Goal: Information Seeking & Learning: Check status

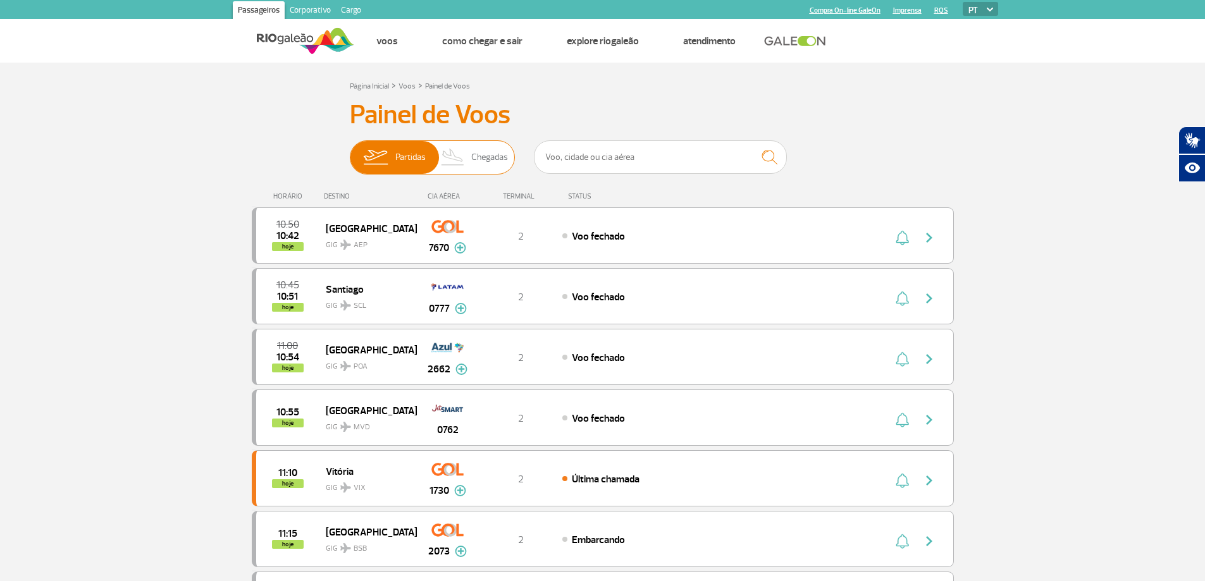
click at [464, 164] on img at bounding box center [452, 157] width 37 height 33
click at [350, 151] on input "Partidas Chegadas" at bounding box center [350, 151] width 0 height 0
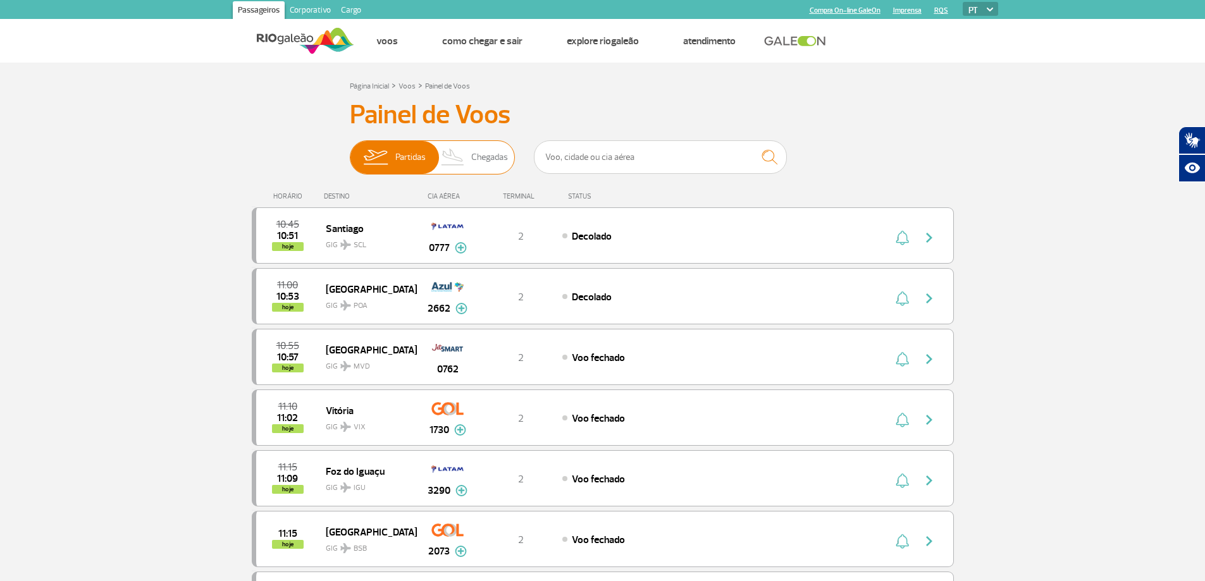
click at [476, 156] on span "Chegadas" at bounding box center [489, 157] width 37 height 33
click at [350, 151] on input "Partidas Chegadas" at bounding box center [350, 151] width 0 height 0
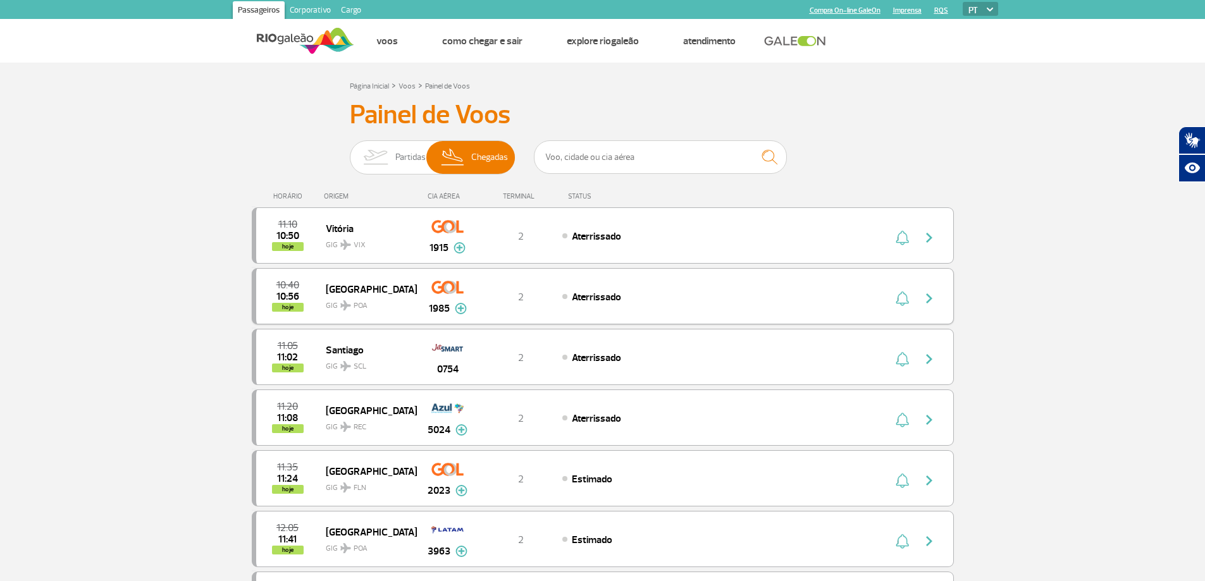
click at [580, 302] on span "Aterrissado" at bounding box center [596, 297] width 49 height 13
